Goal: Find specific page/section: Find specific page/section

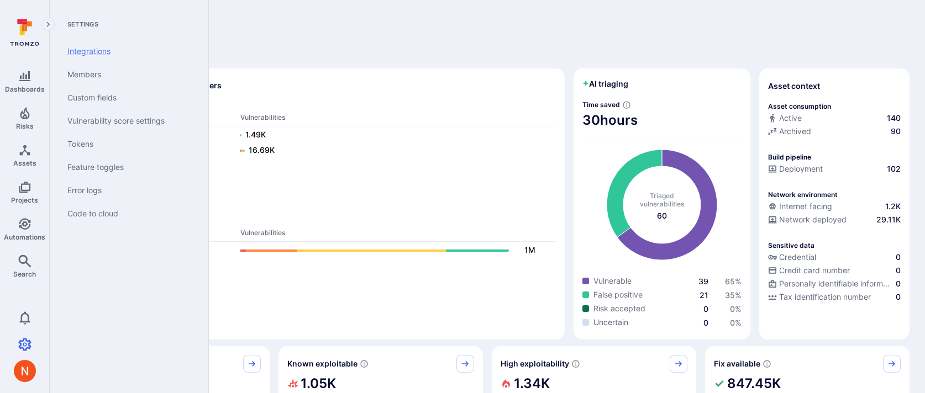
click at [85, 54] on link "Integrations" at bounding box center [127, 51] width 136 height 23
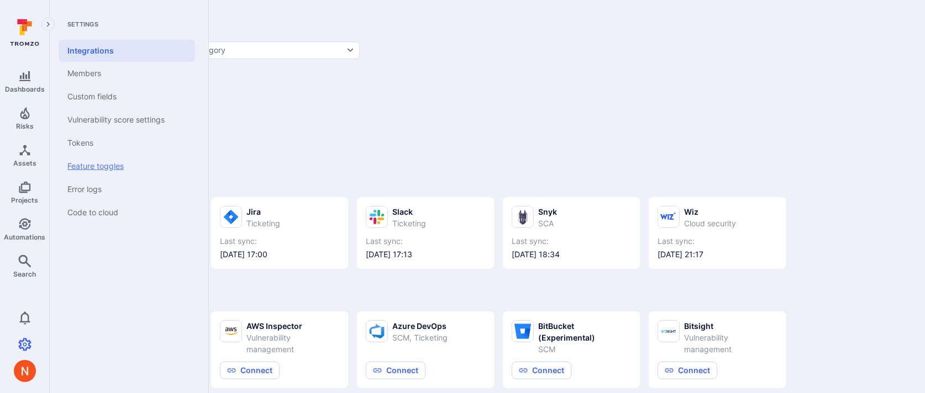
click at [97, 174] on link "Feature toggles" at bounding box center [127, 166] width 136 height 23
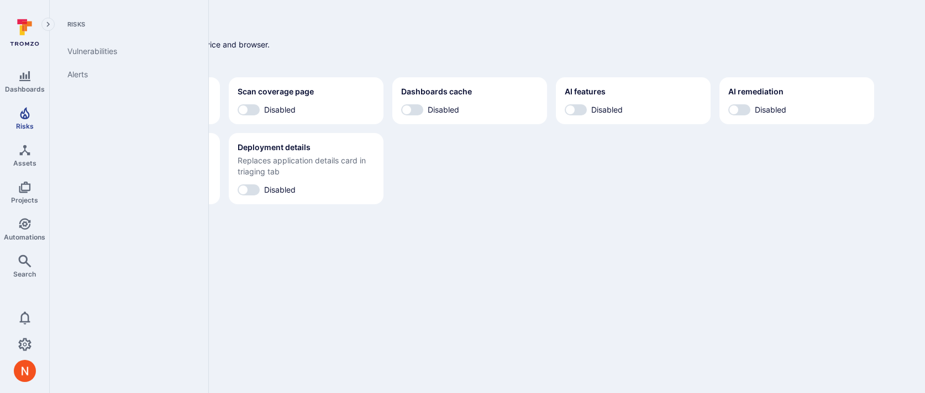
click at [26, 121] on link "Risks" at bounding box center [24, 118] width 49 height 33
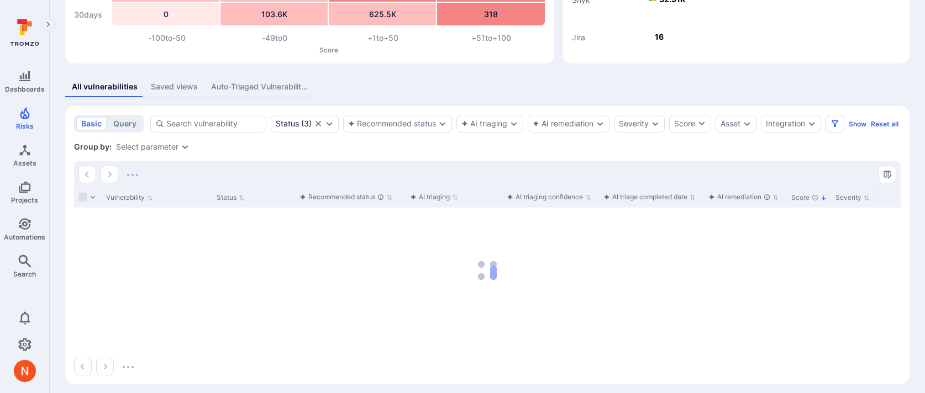
scroll to position [150, 0]
